Goal: Information Seeking & Learning: Learn about a topic

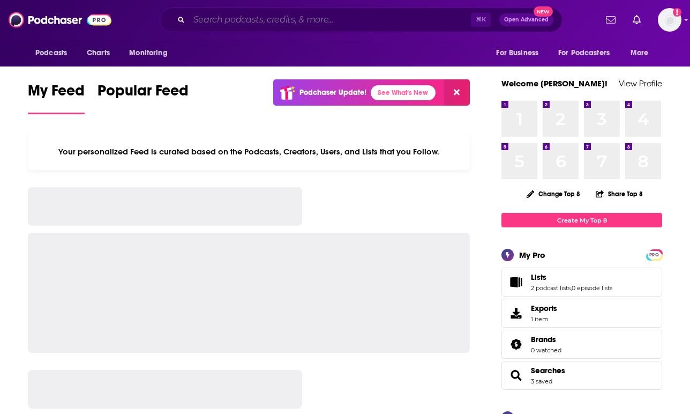
click at [252, 24] on input "Search podcasts, credits, & more..." at bounding box center [330, 19] width 282 height 17
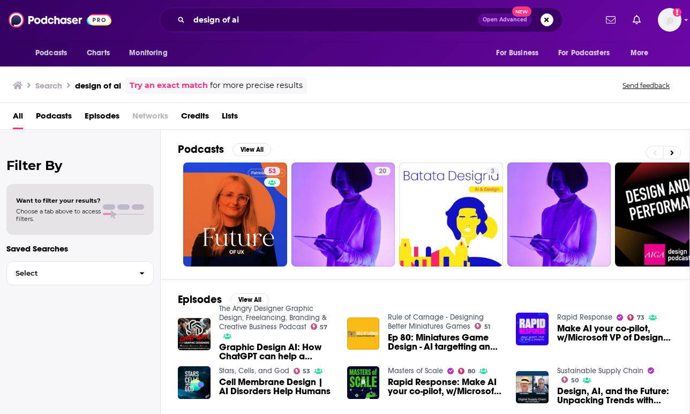
click at [59, 117] on span "Podcasts" at bounding box center [54, 118] width 36 height 22
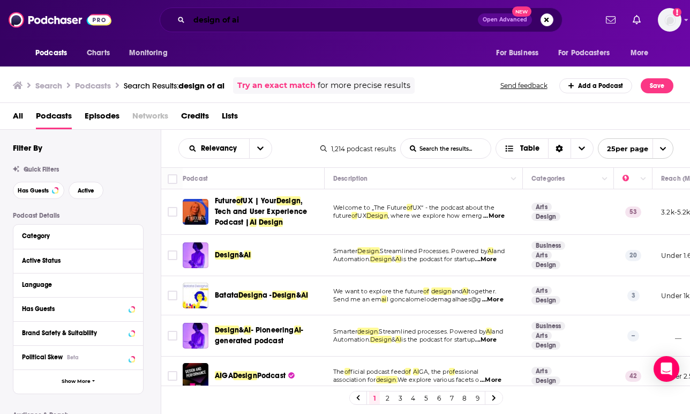
drag, startPoint x: 201, startPoint y: 16, endPoint x: 109, endPoint y: 16, distance: 92.2
click at [109, 16] on div "Podcasts Charts Monitoring design of ai Open Advanced New For Business For Podc…" at bounding box center [345, 20] width 690 height 40
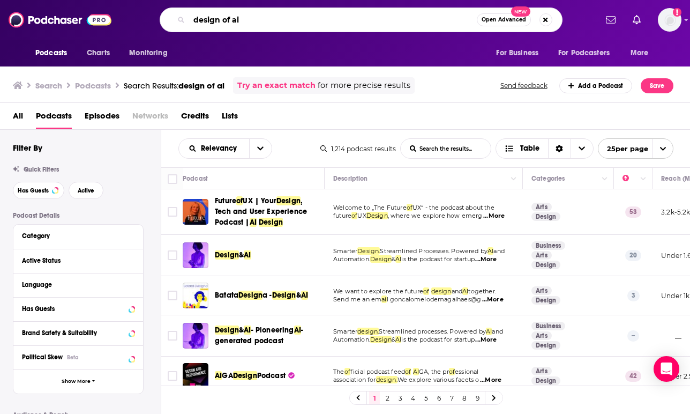
paste input "Design of AI"
type input "Design of AI"
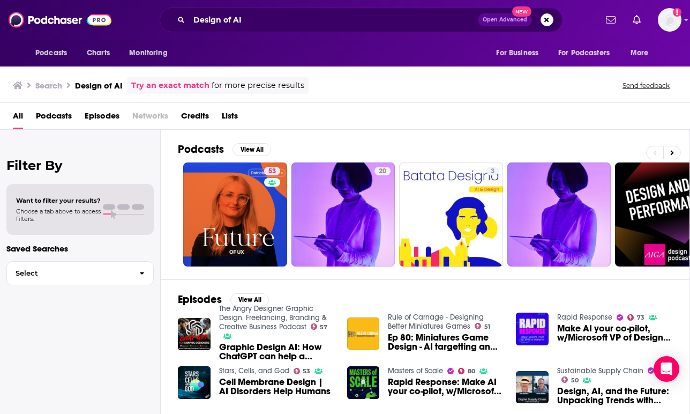
click at [182, 86] on link "Try an exact match" at bounding box center [170, 85] width 78 height 12
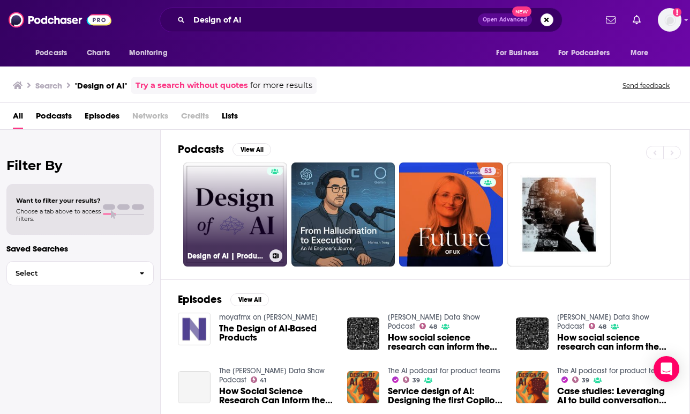
click at [242, 234] on link "Design of AI | Product • Strategy • Innovation • Career • Growth" at bounding box center [235, 214] width 104 height 104
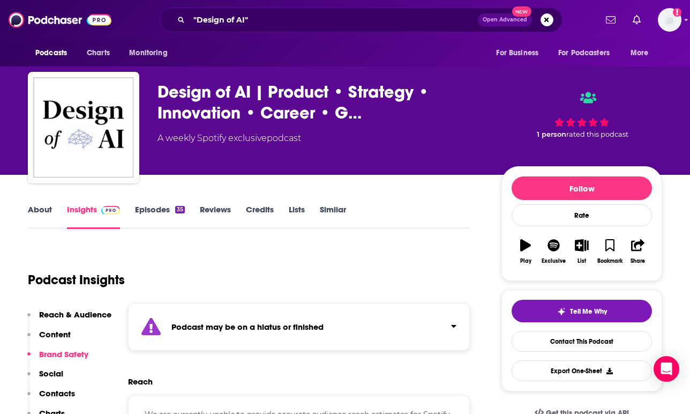
click at [240, 325] on strong "Podcast may be on a hiatus or finished" at bounding box center [248, 327] width 152 height 10
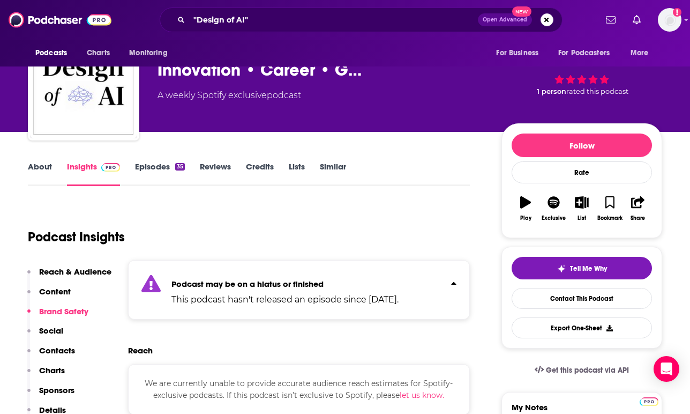
scroll to position [45, 0]
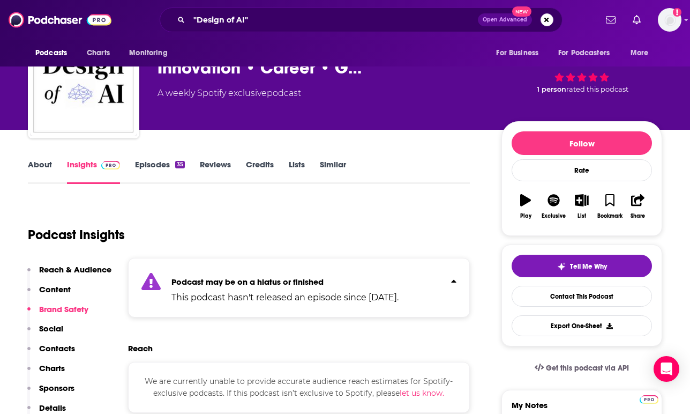
click at [34, 166] on link "About" at bounding box center [40, 171] width 24 height 25
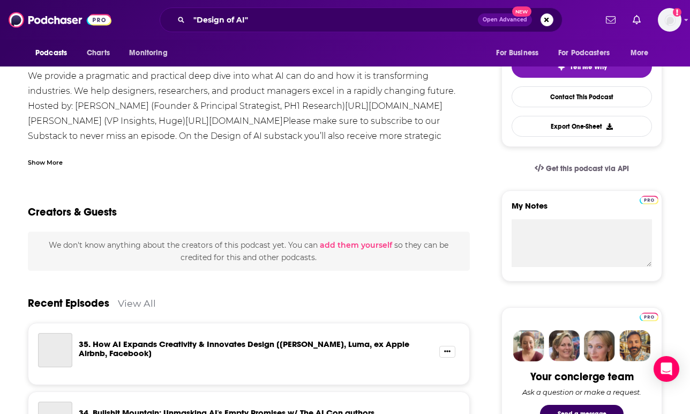
scroll to position [376, 0]
